Goal: Task Accomplishment & Management: Manage account settings

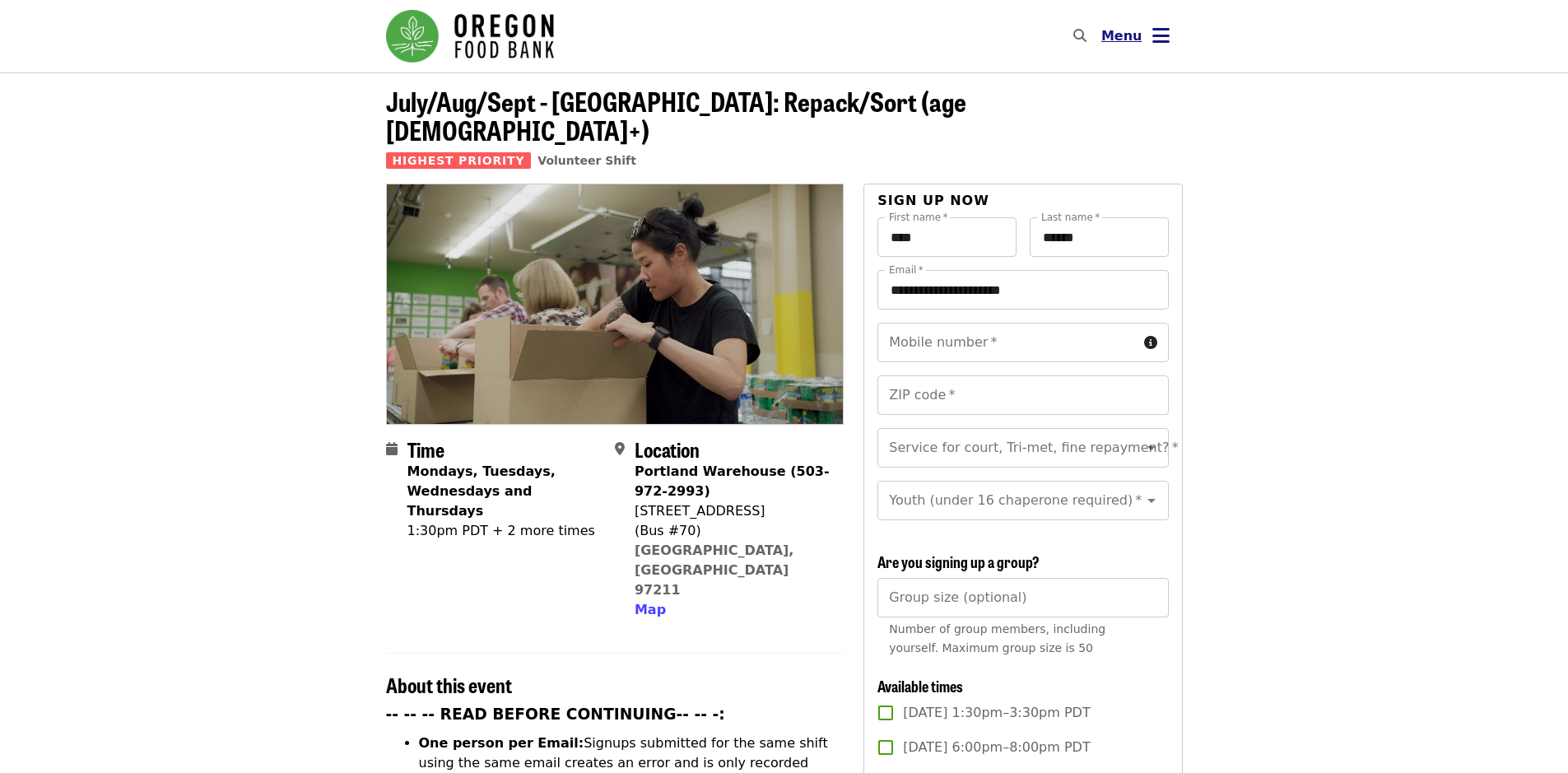
click at [1155, 47] on icon "bars icon" at bounding box center [1160, 36] width 17 height 24
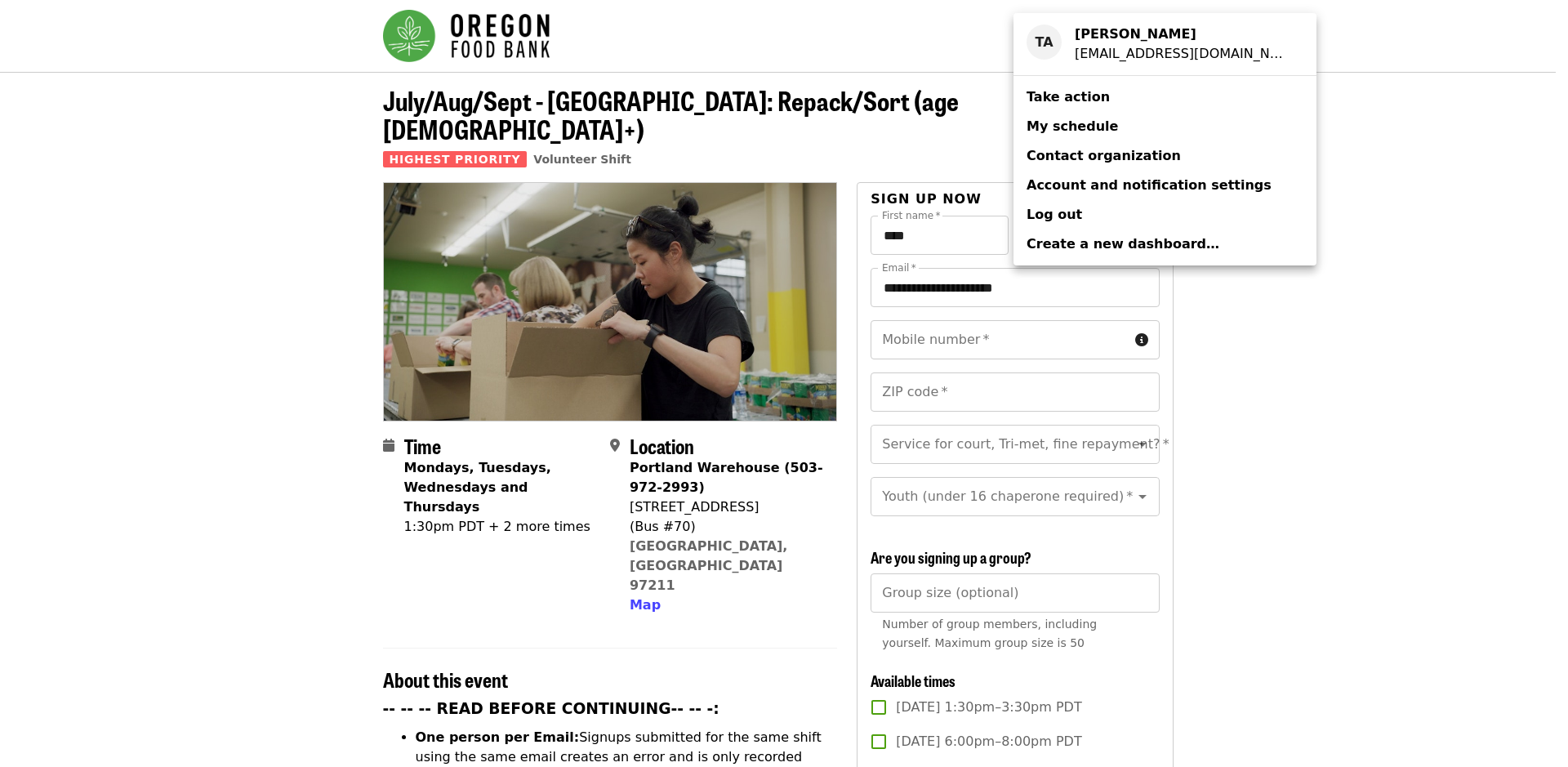
click at [1116, 126] on link "My schedule" at bounding box center [1165, 127] width 303 height 29
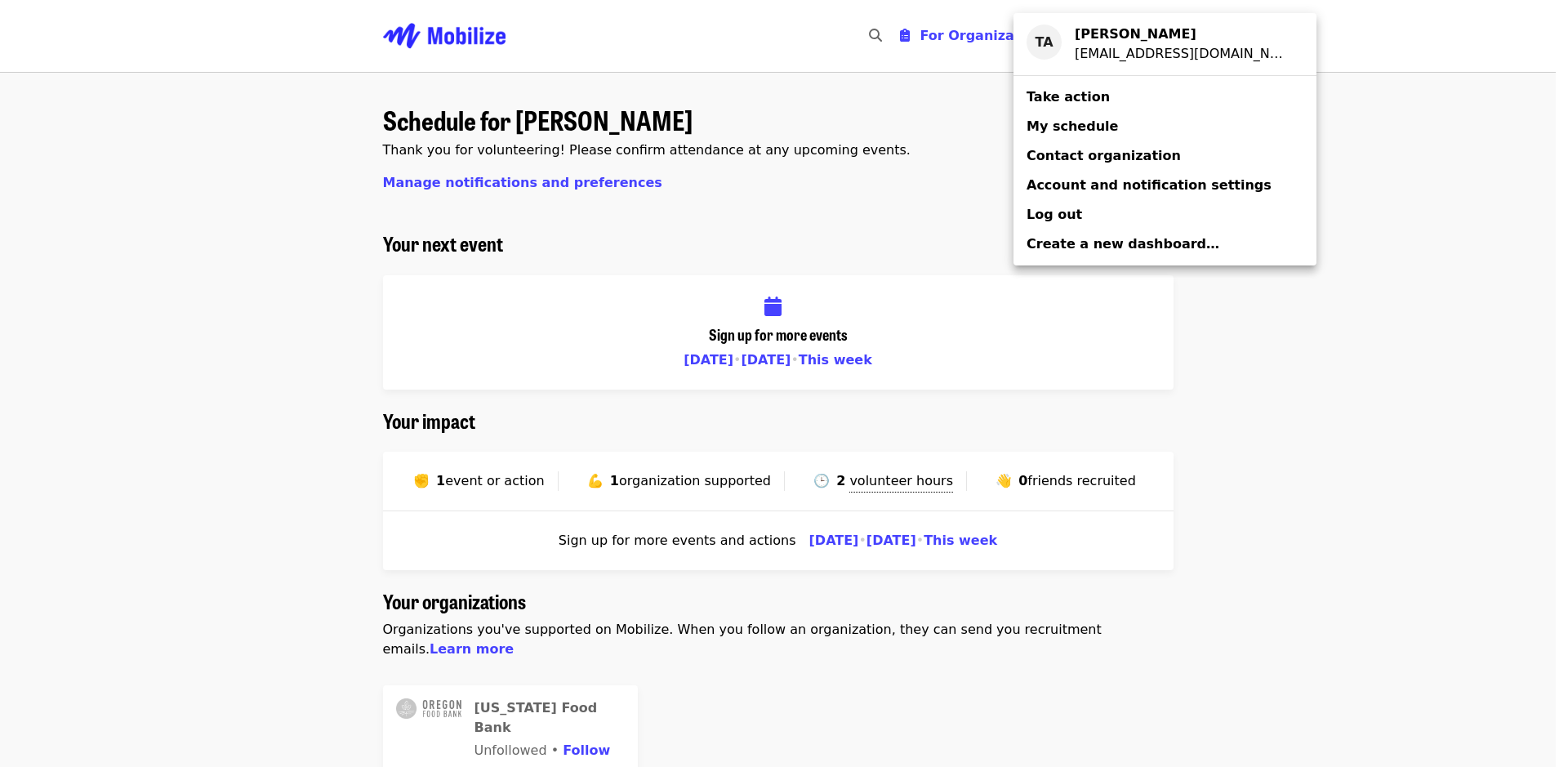
click at [680, 478] on div "Account menu" at bounding box center [784, 383] width 1568 height 767
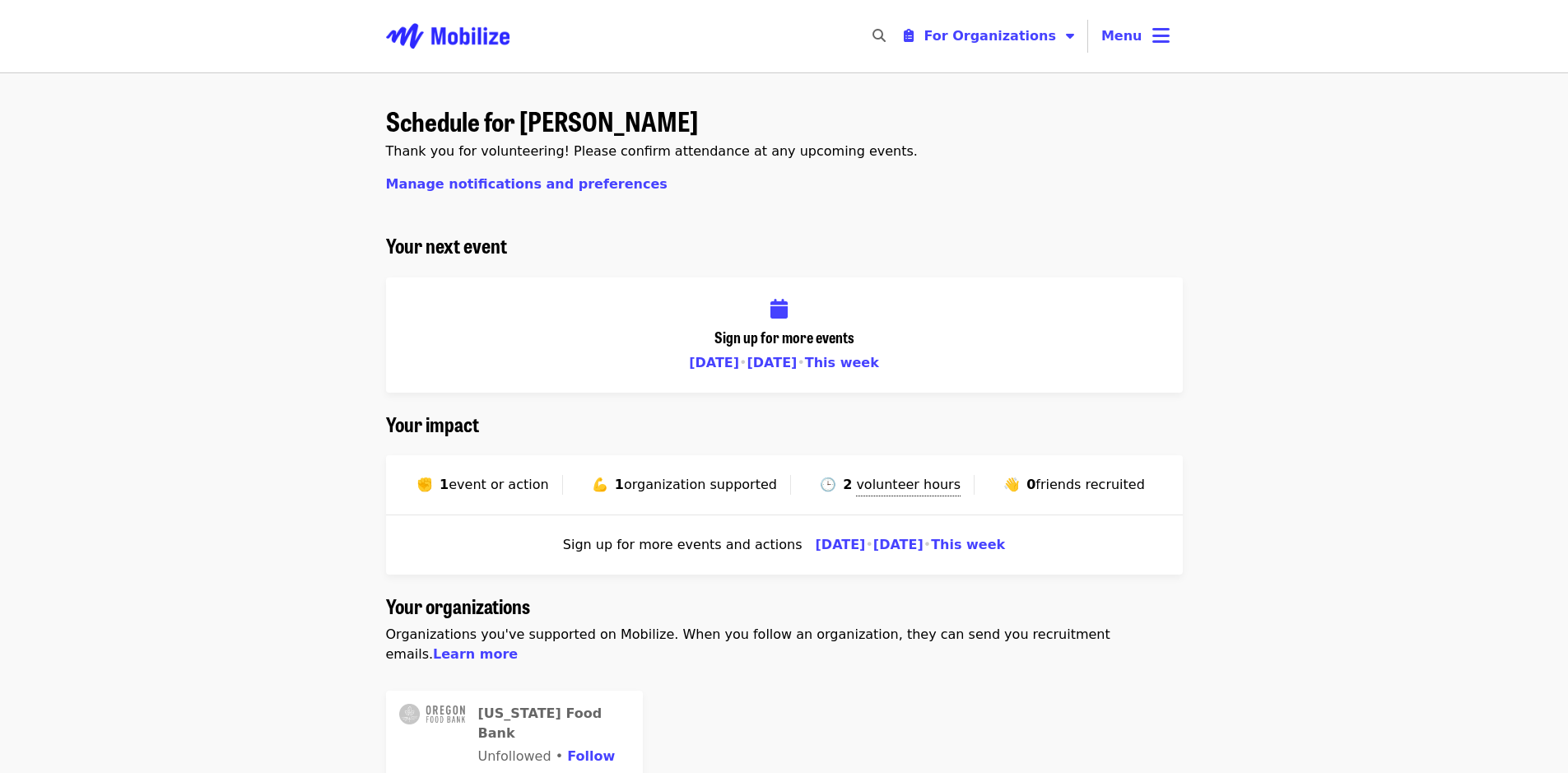
drag, startPoint x: 953, startPoint y: 486, endPoint x: 919, endPoint y: 493, distance: 34.7
click at [943, 489] on div "🕒 2 volunteer hours" at bounding box center [894, 485] width 162 height 20
click at [905, 493] on span "volunteer hours" at bounding box center [908, 486] width 105 height 20
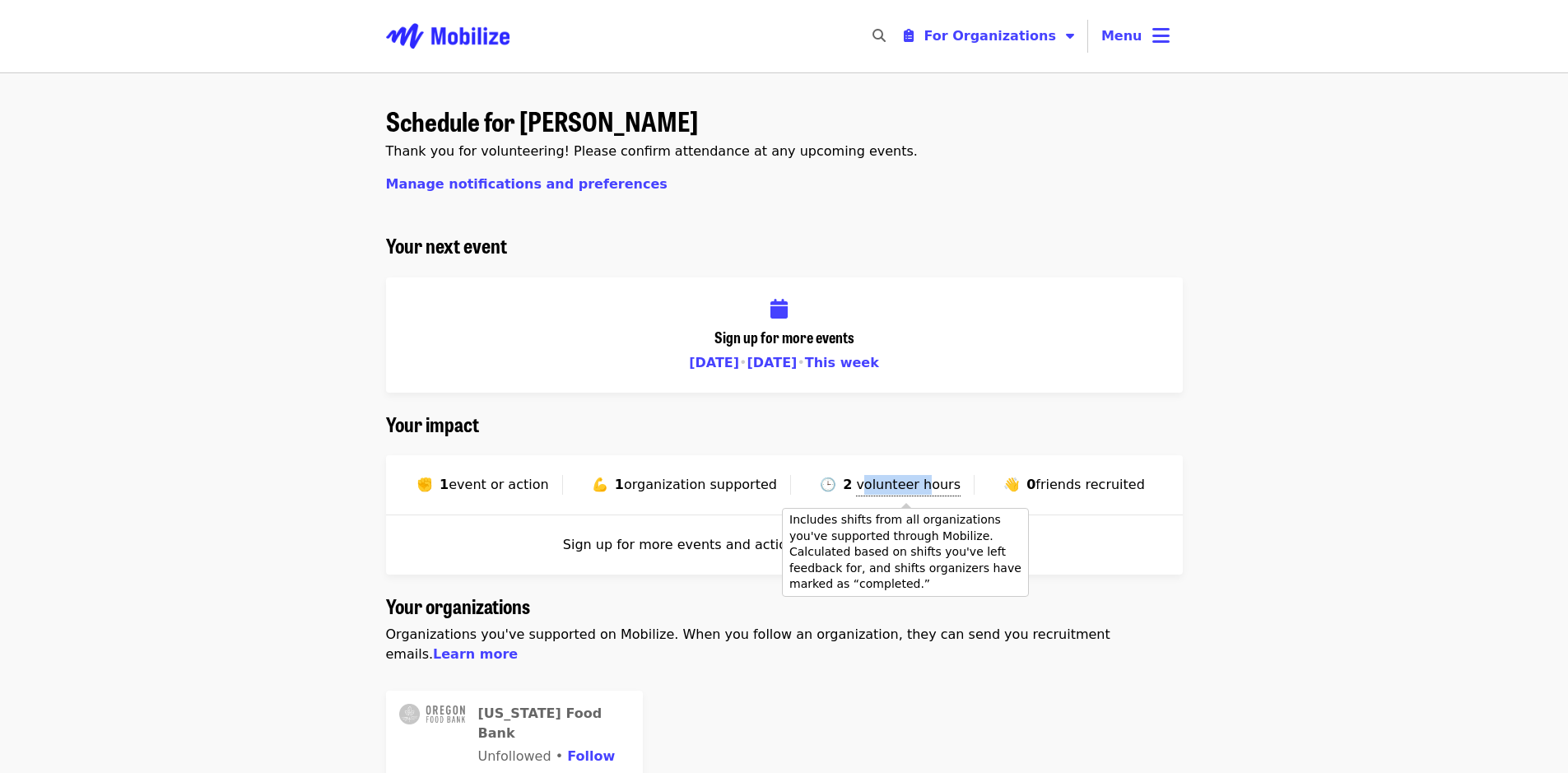
click at [905, 493] on span "volunteer hours" at bounding box center [908, 486] width 105 height 20
click at [903, 491] on span "volunteer hours" at bounding box center [908, 484] width 105 height 16
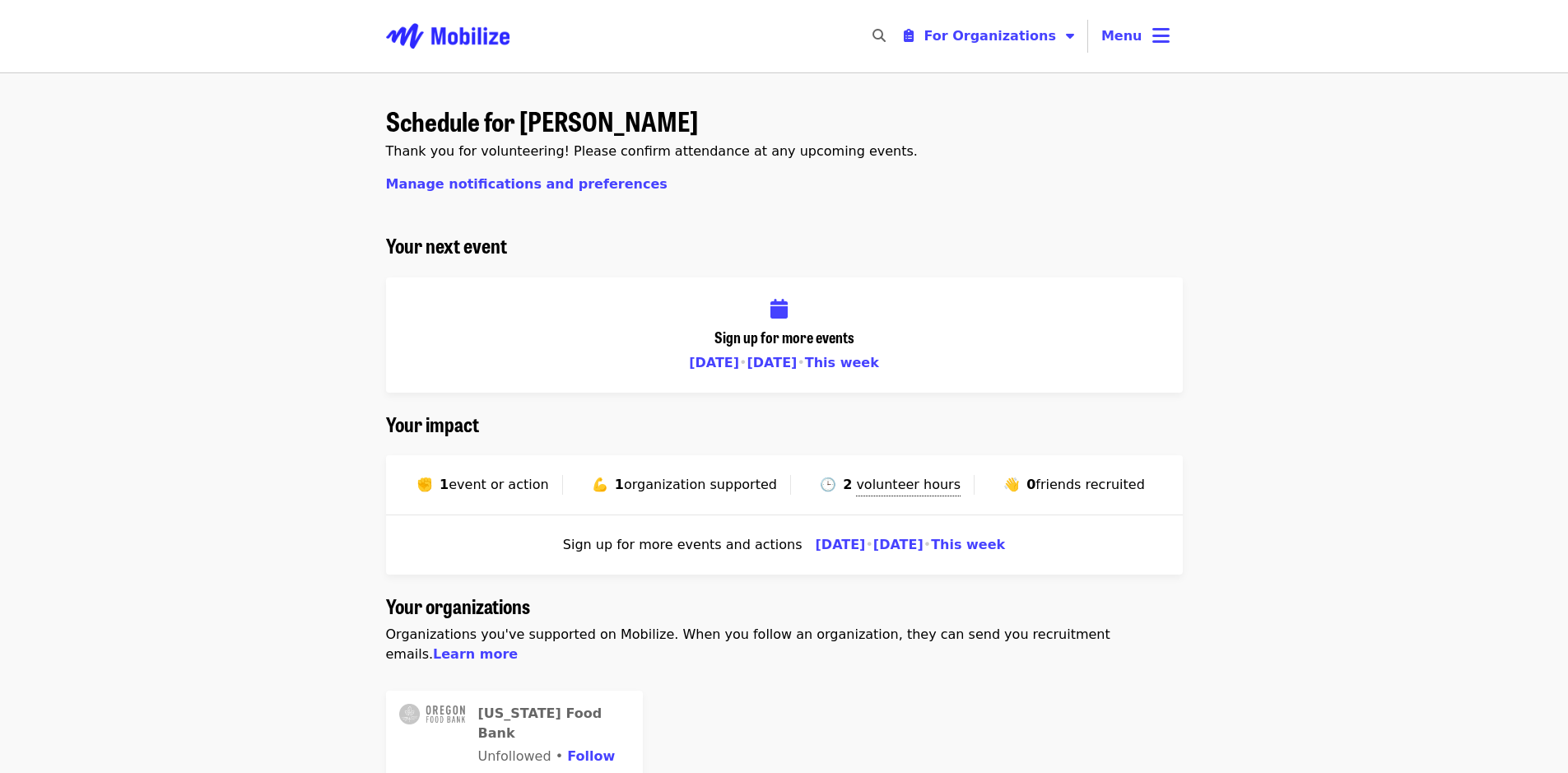
scroll to position [82, 0]
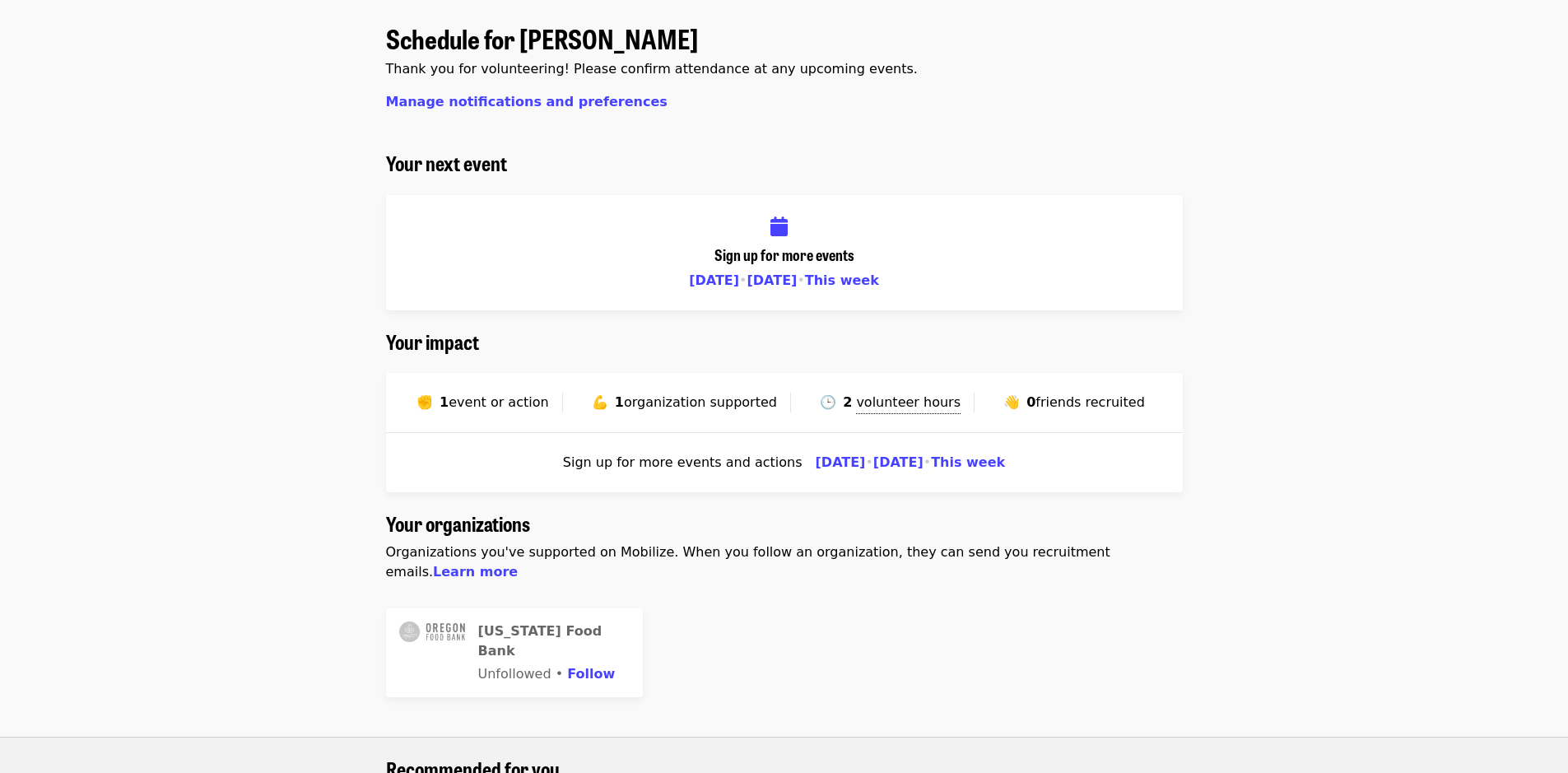
click at [652, 461] on span "Sign up for more events and actions" at bounding box center [683, 463] width 239 height 20
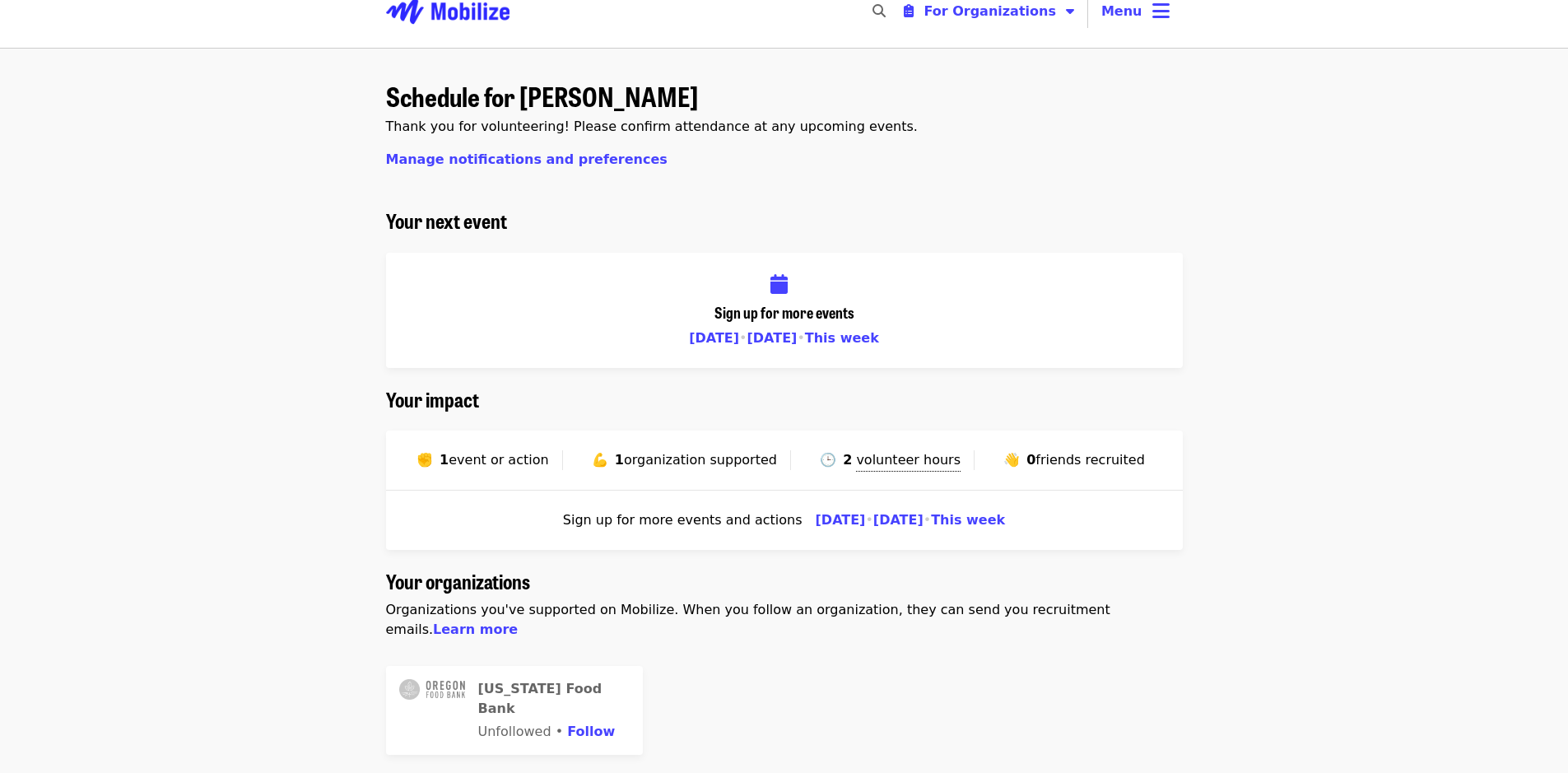
scroll to position [0, 0]
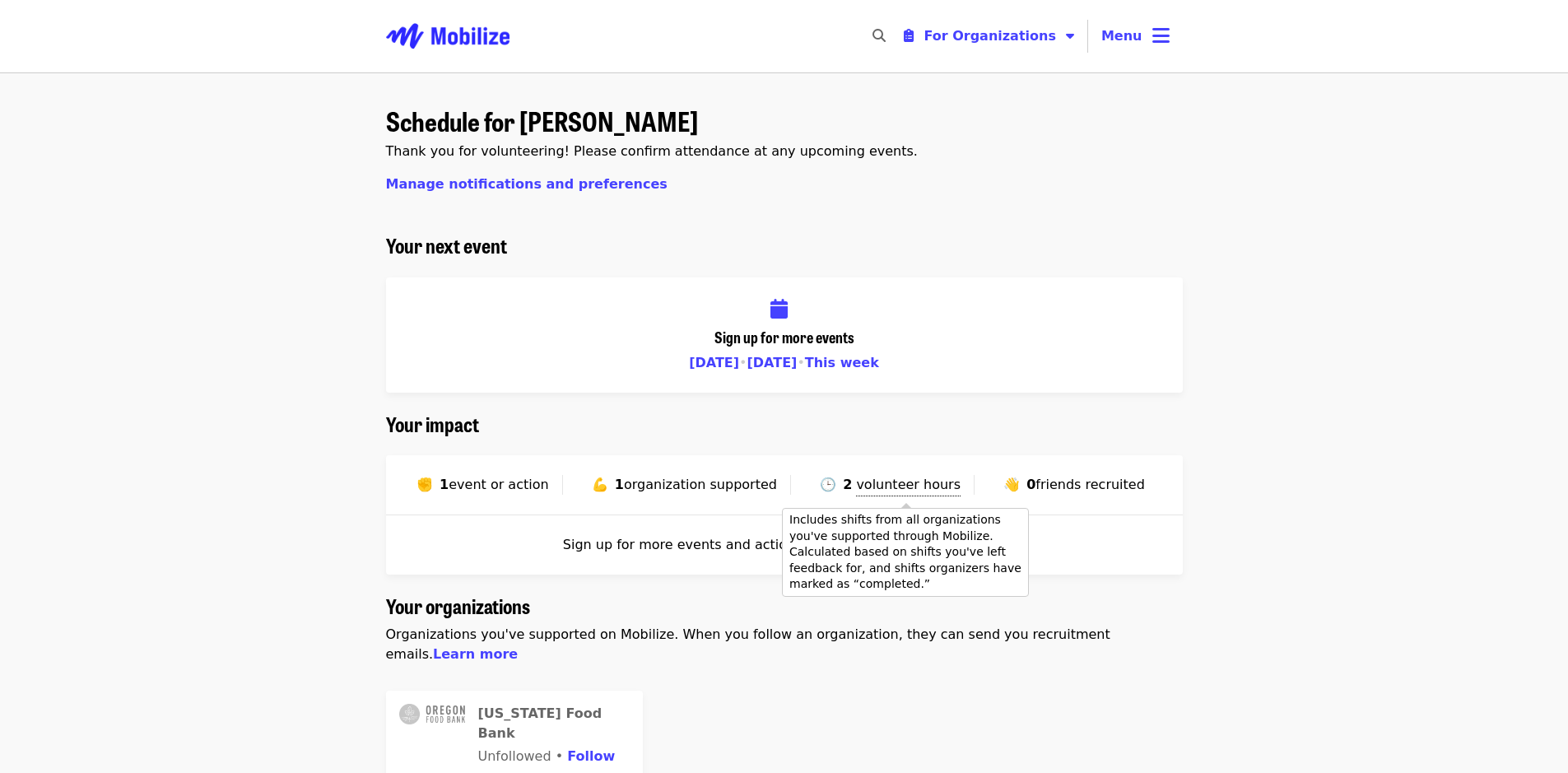
click at [883, 486] on span "volunteer hours" at bounding box center [908, 484] width 105 height 16
